Goal: Information Seeking & Learning: Learn about a topic

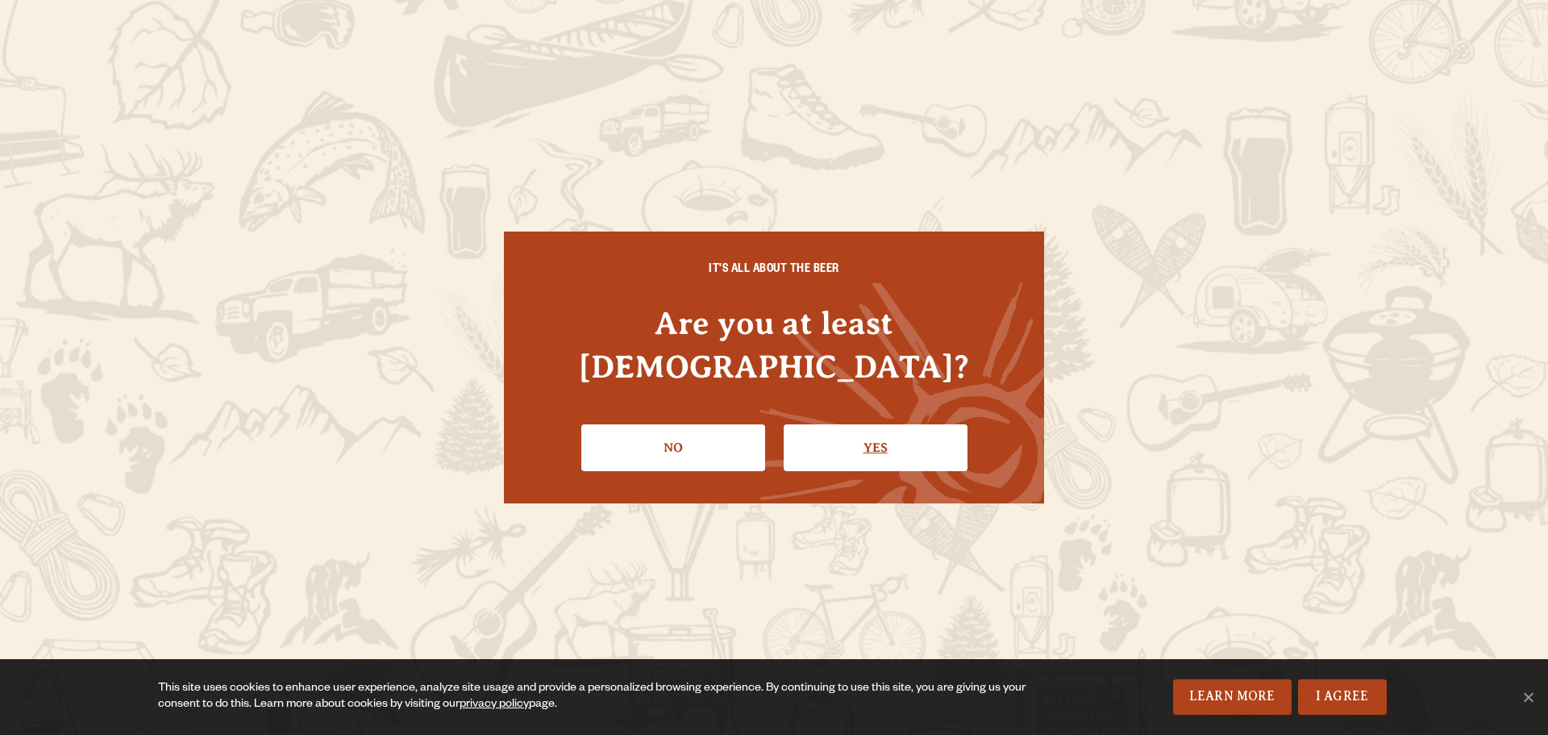
click at [889, 424] on link "Yes" at bounding box center [876, 447] width 184 height 47
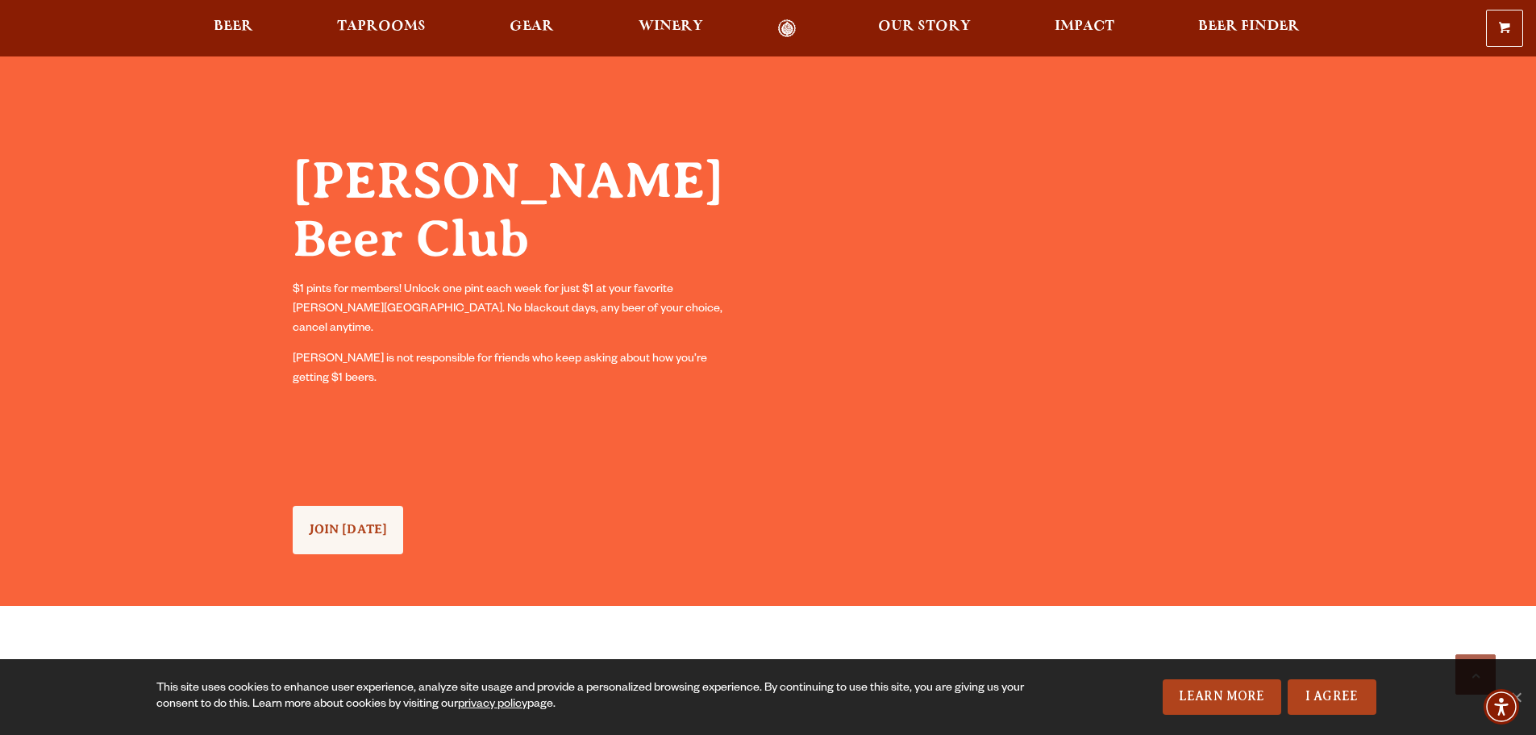
scroll to position [1506, 0]
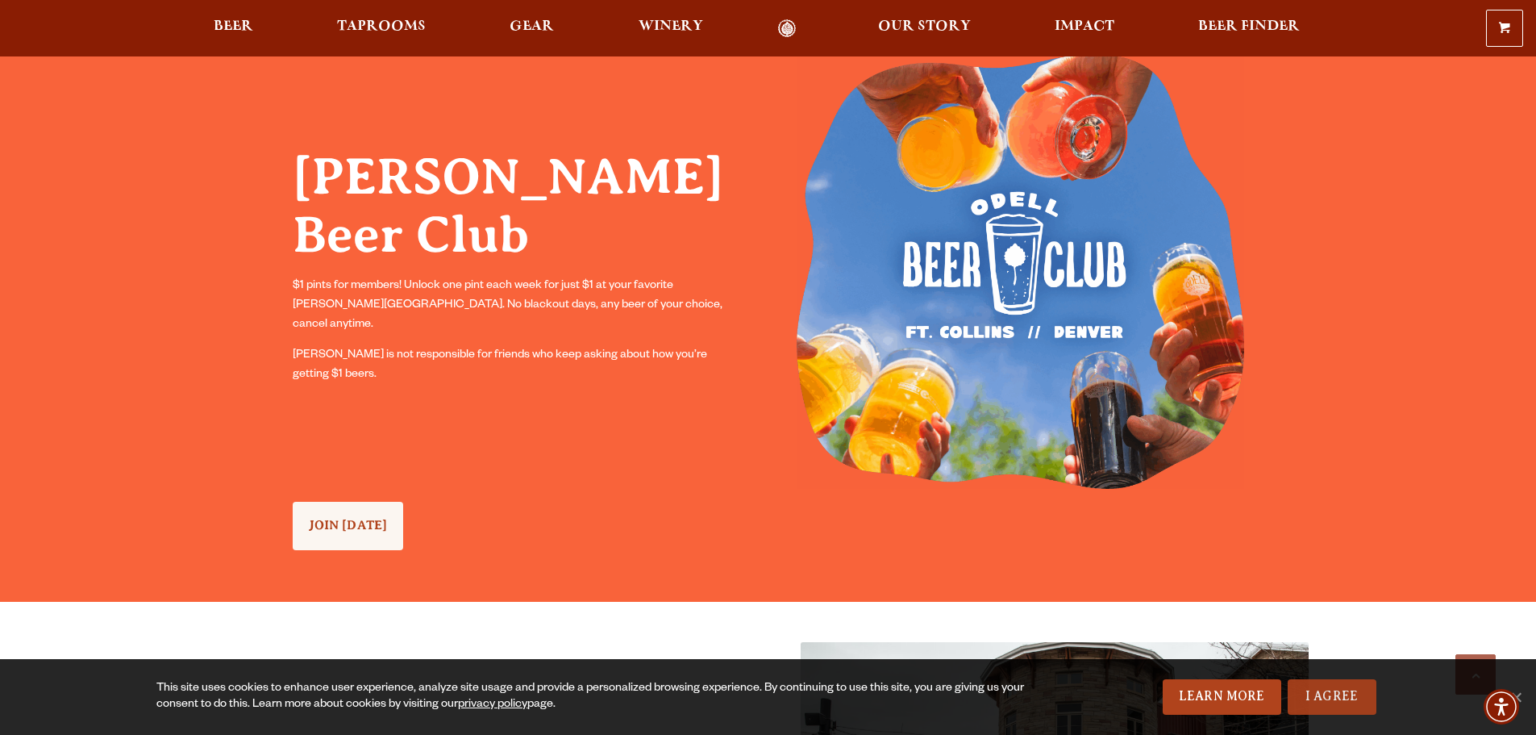
click at [1318, 693] on link "I Agree" at bounding box center [1332, 696] width 89 height 35
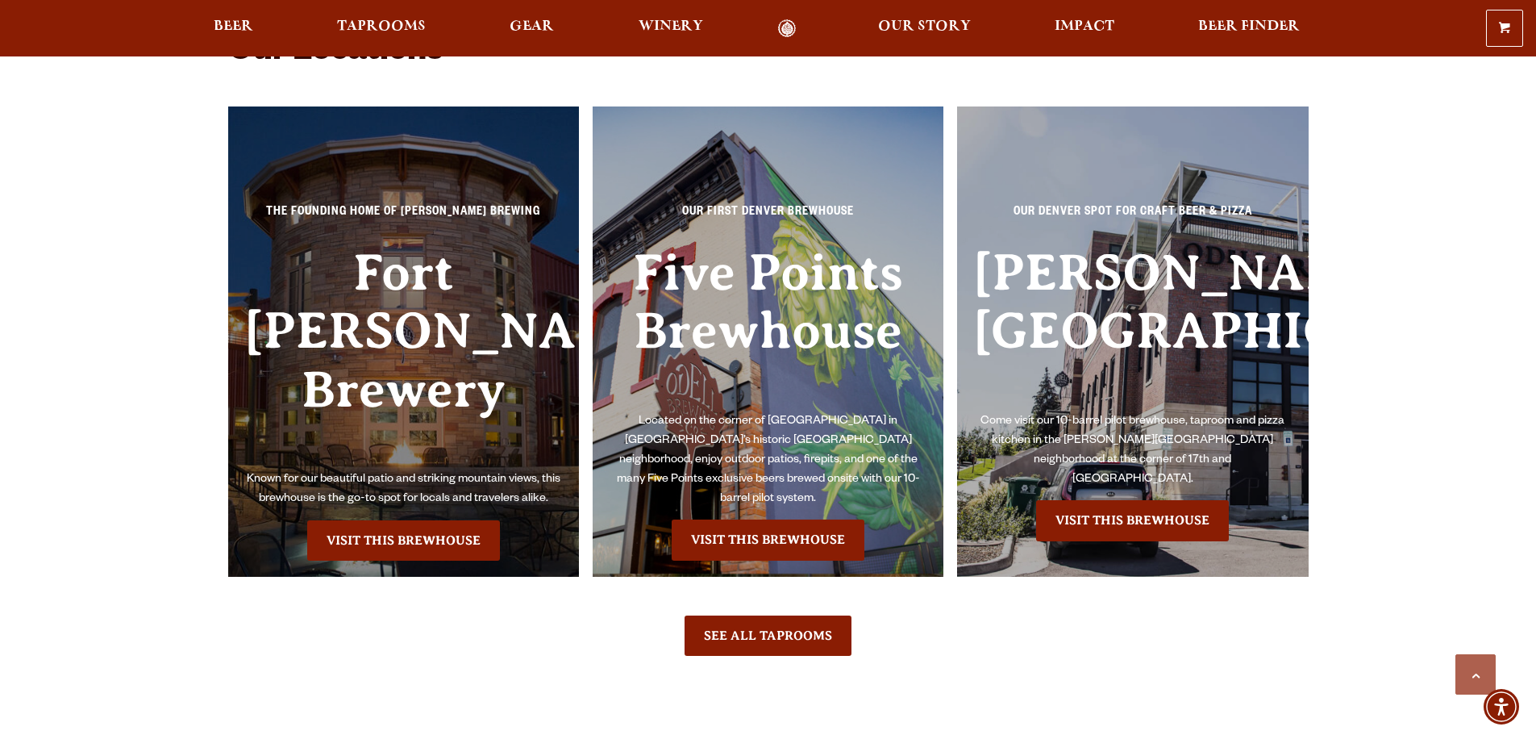
scroll to position [3871, 0]
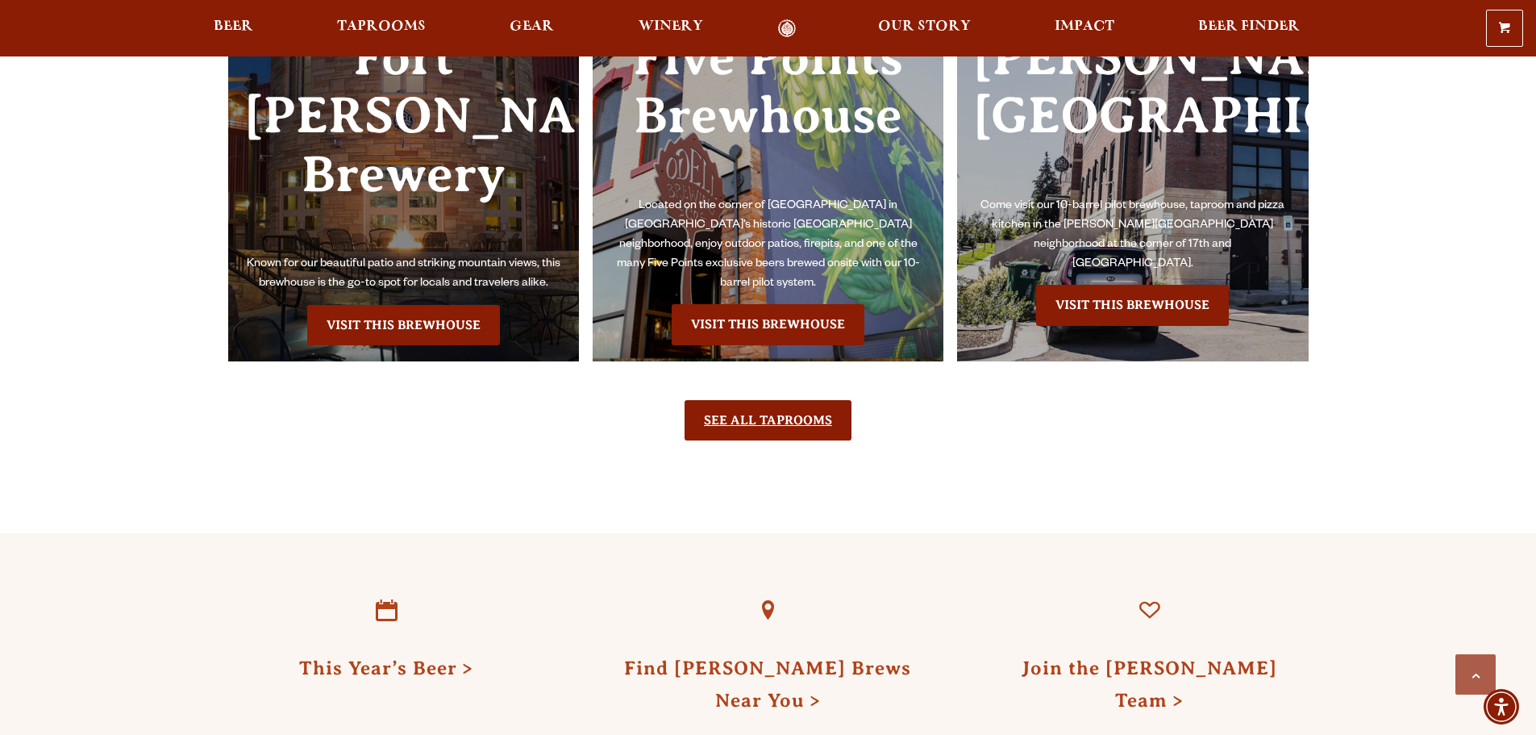
click at [718, 400] on link "See All Taprooms" at bounding box center [768, 420] width 167 height 40
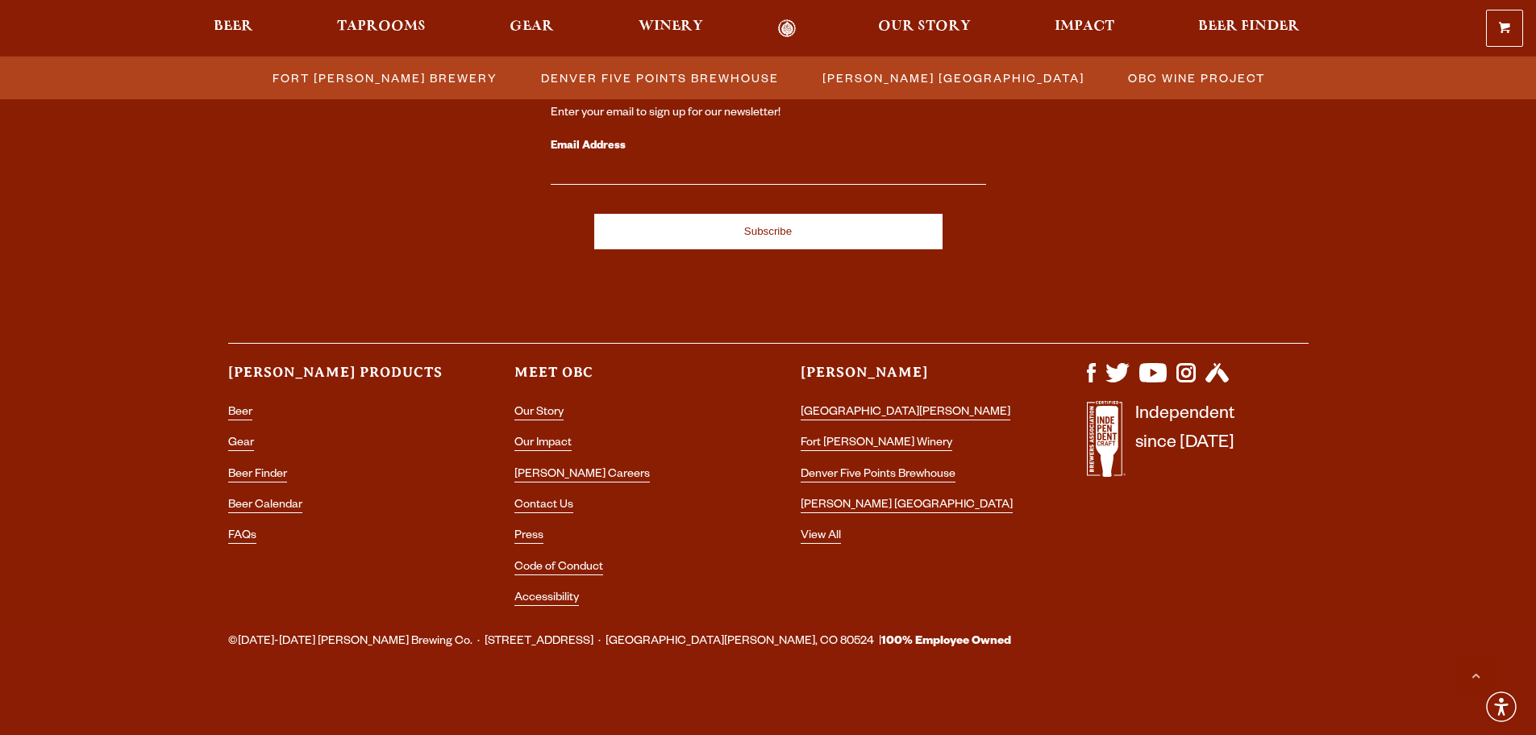
scroll to position [1768, 0]
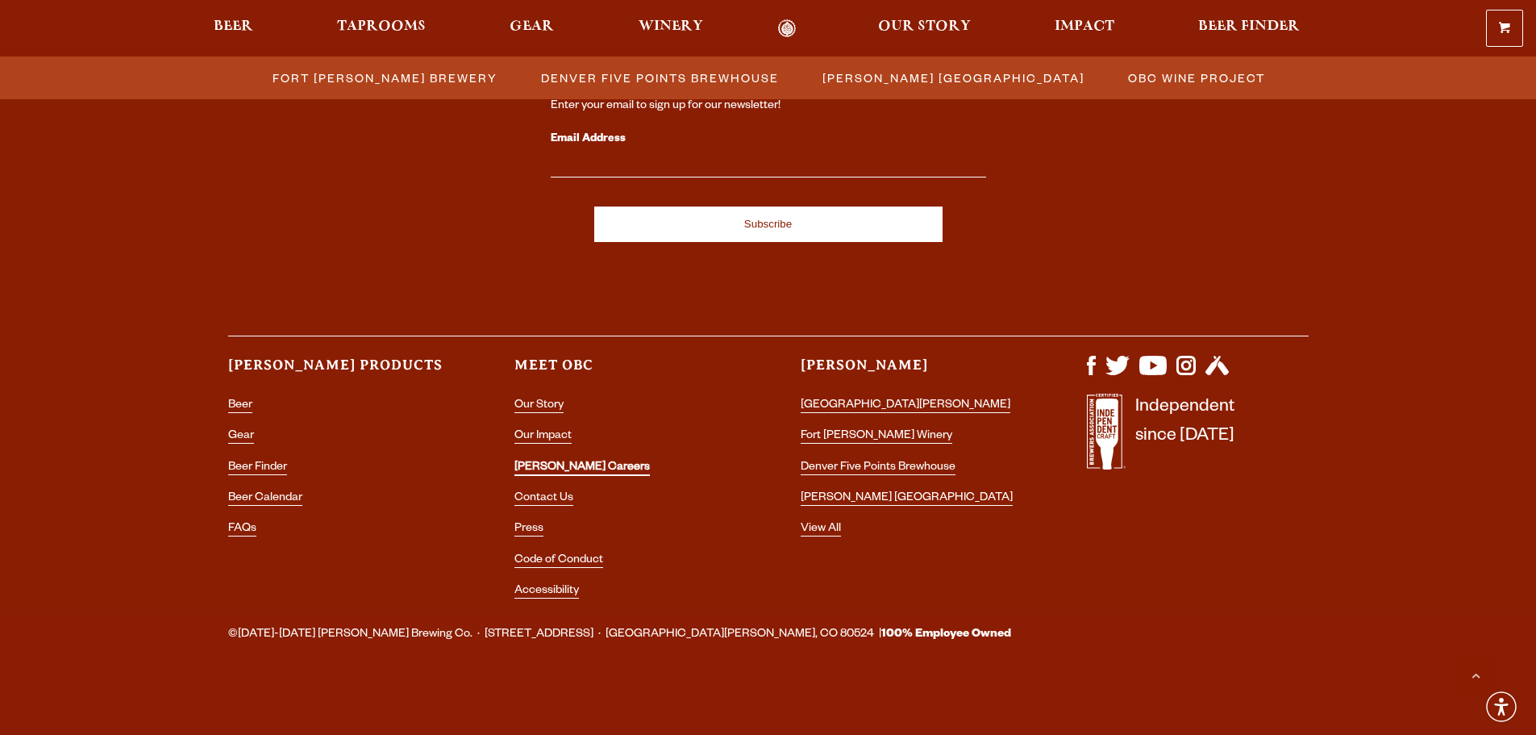
click at [567, 465] on link "[PERSON_NAME] Careers" at bounding box center [581, 468] width 135 height 15
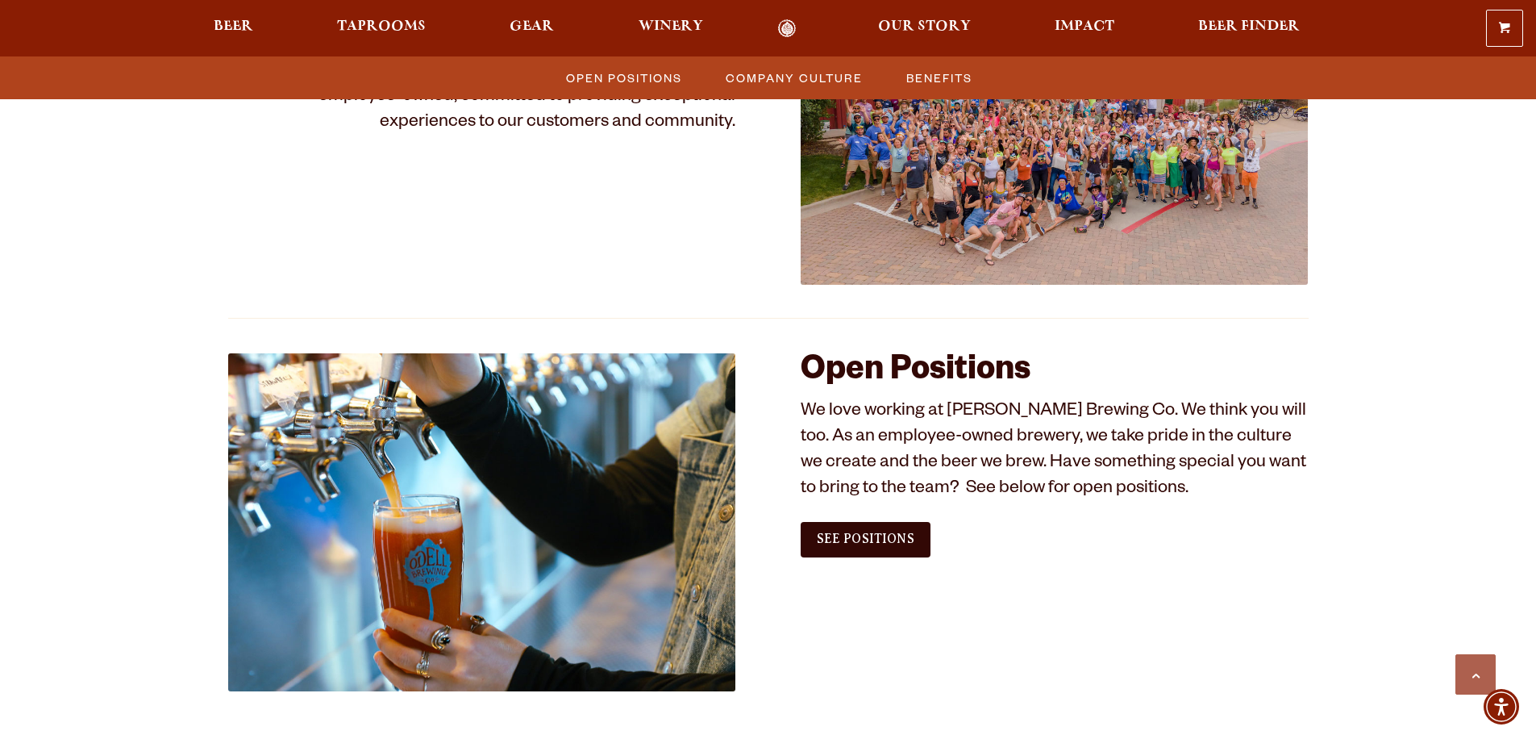
scroll to position [752, 0]
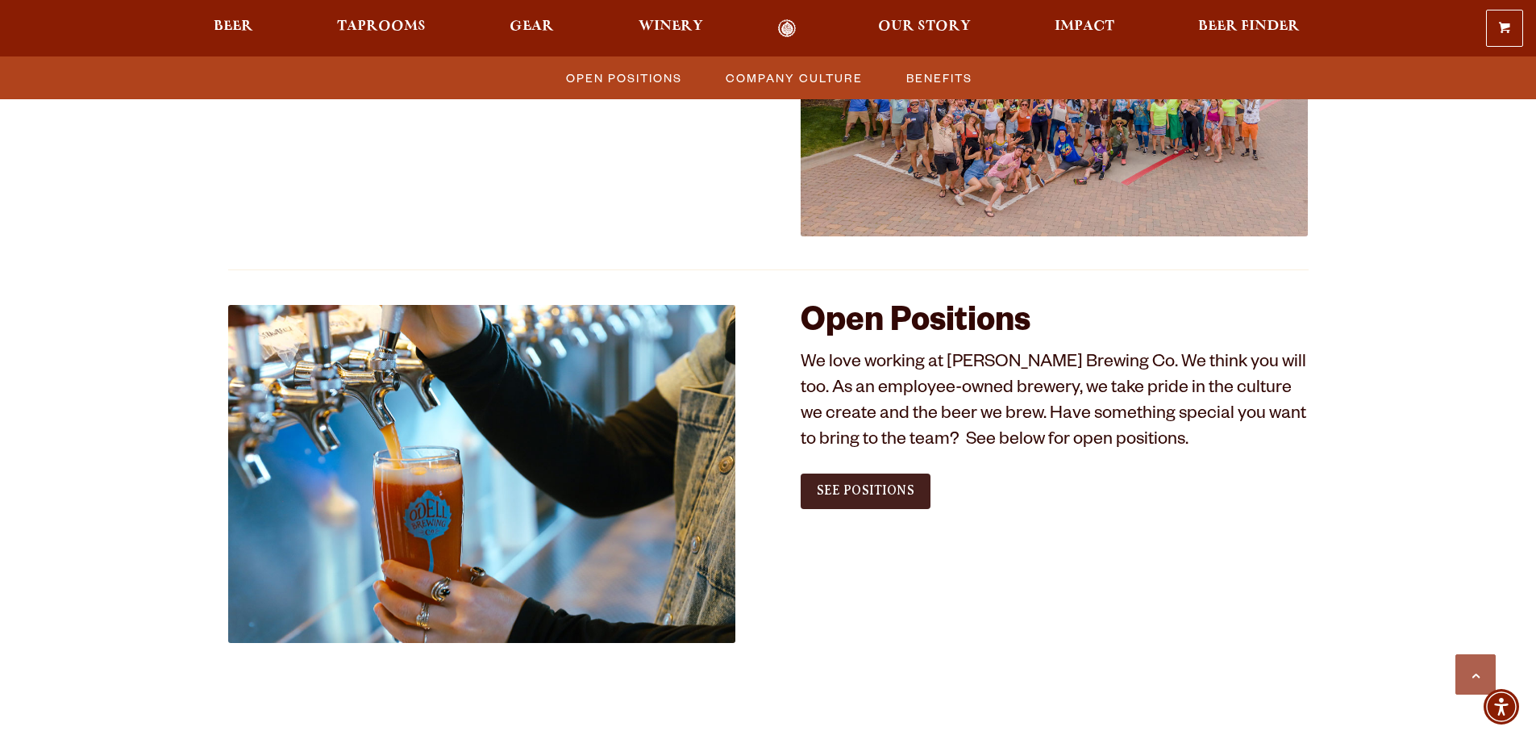
click at [823, 498] on span "See Positions" at bounding box center [866, 490] width 98 height 15
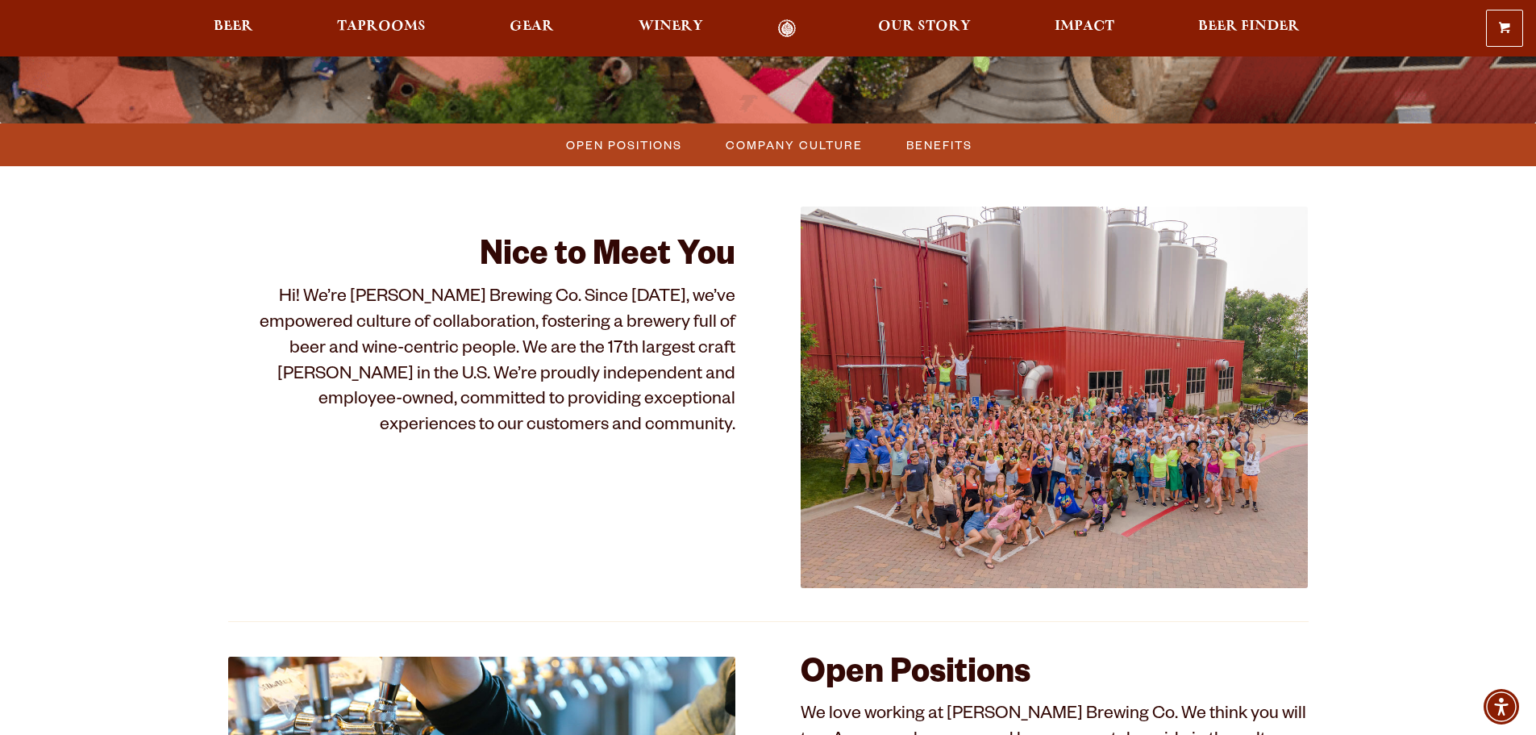
scroll to position [215, 0]
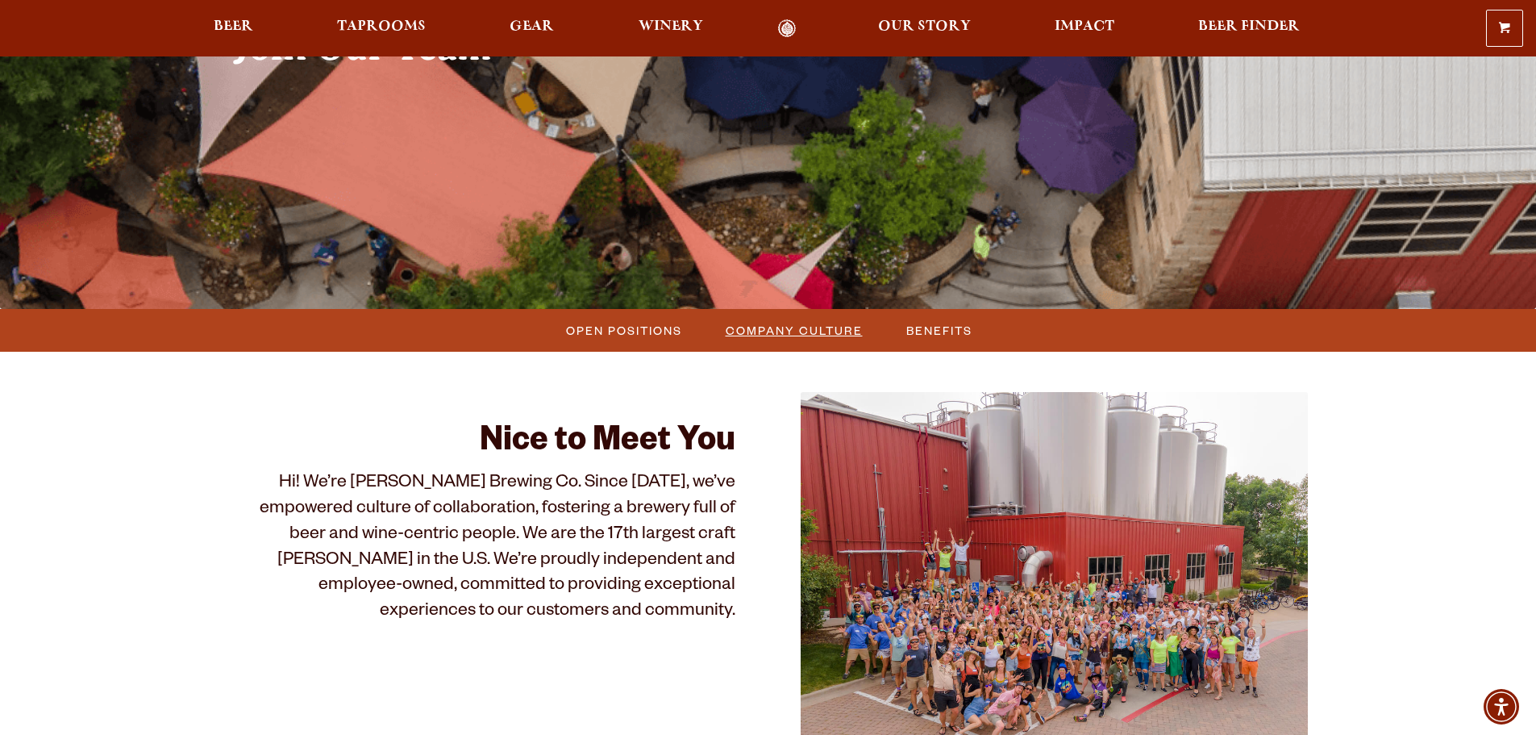
click at [777, 331] on span "Company Culture" at bounding box center [794, 330] width 137 height 23
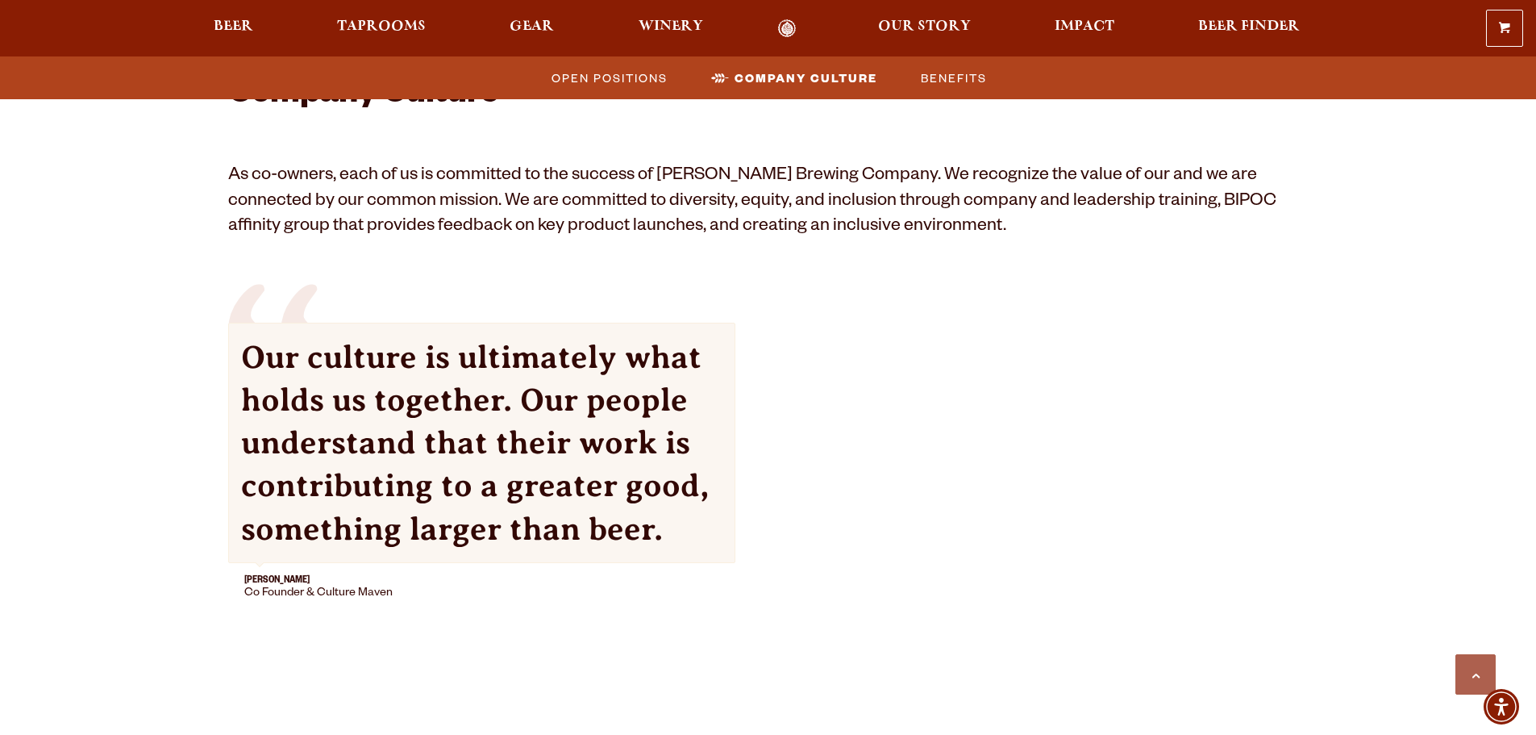
scroll to position [1440, 0]
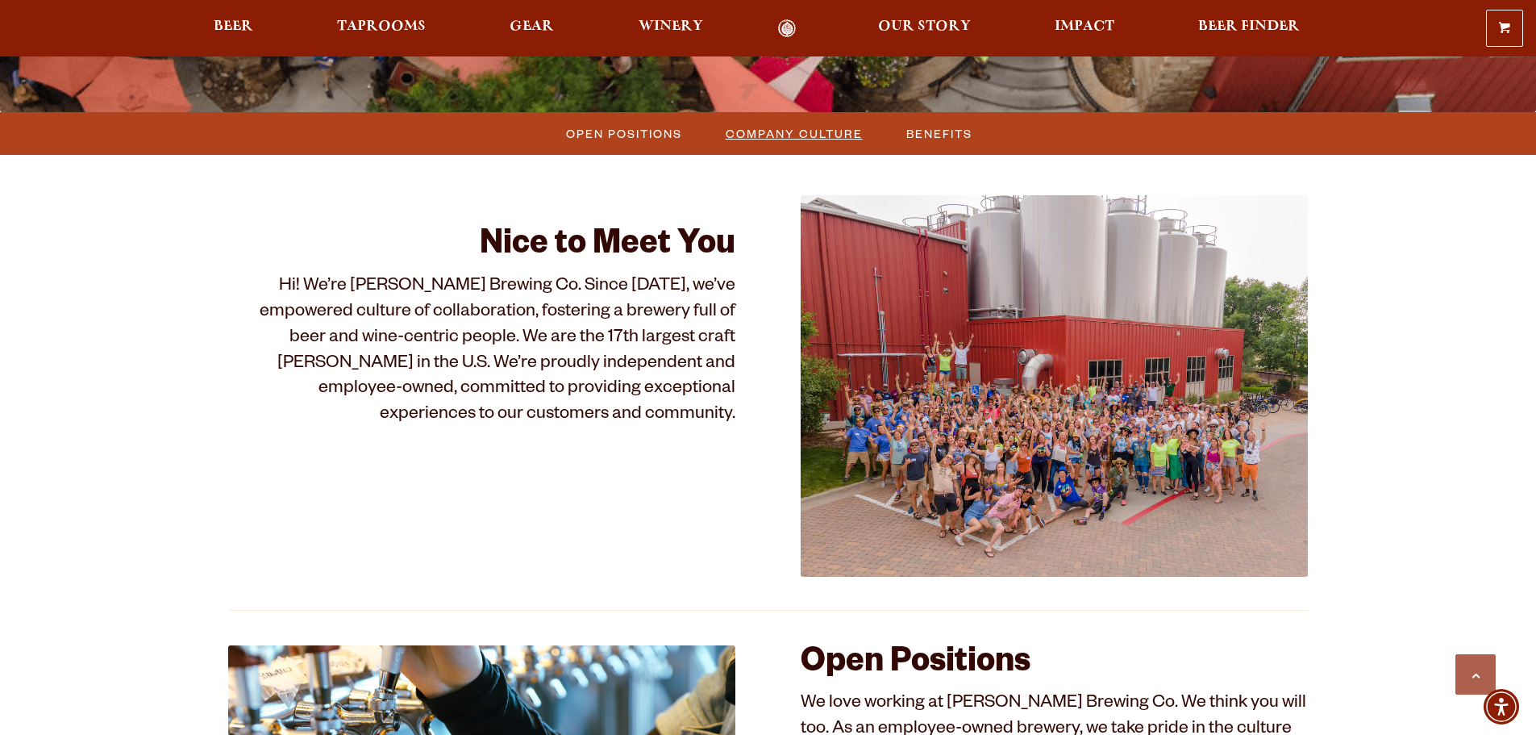
scroll to position [364, 0]
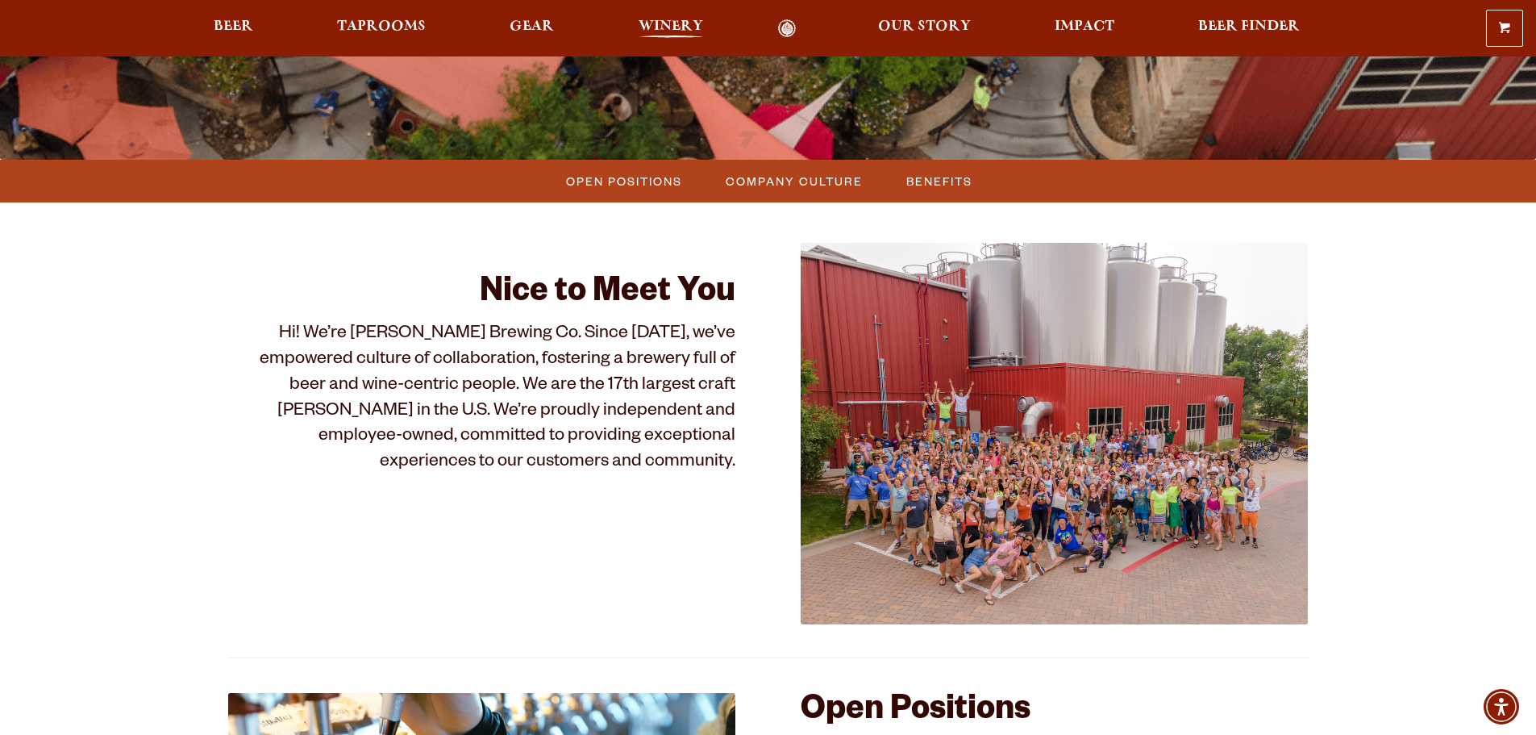
click at [668, 24] on span "Winery" at bounding box center [671, 26] width 65 height 13
